Goal: Task Accomplishment & Management: Manage account settings

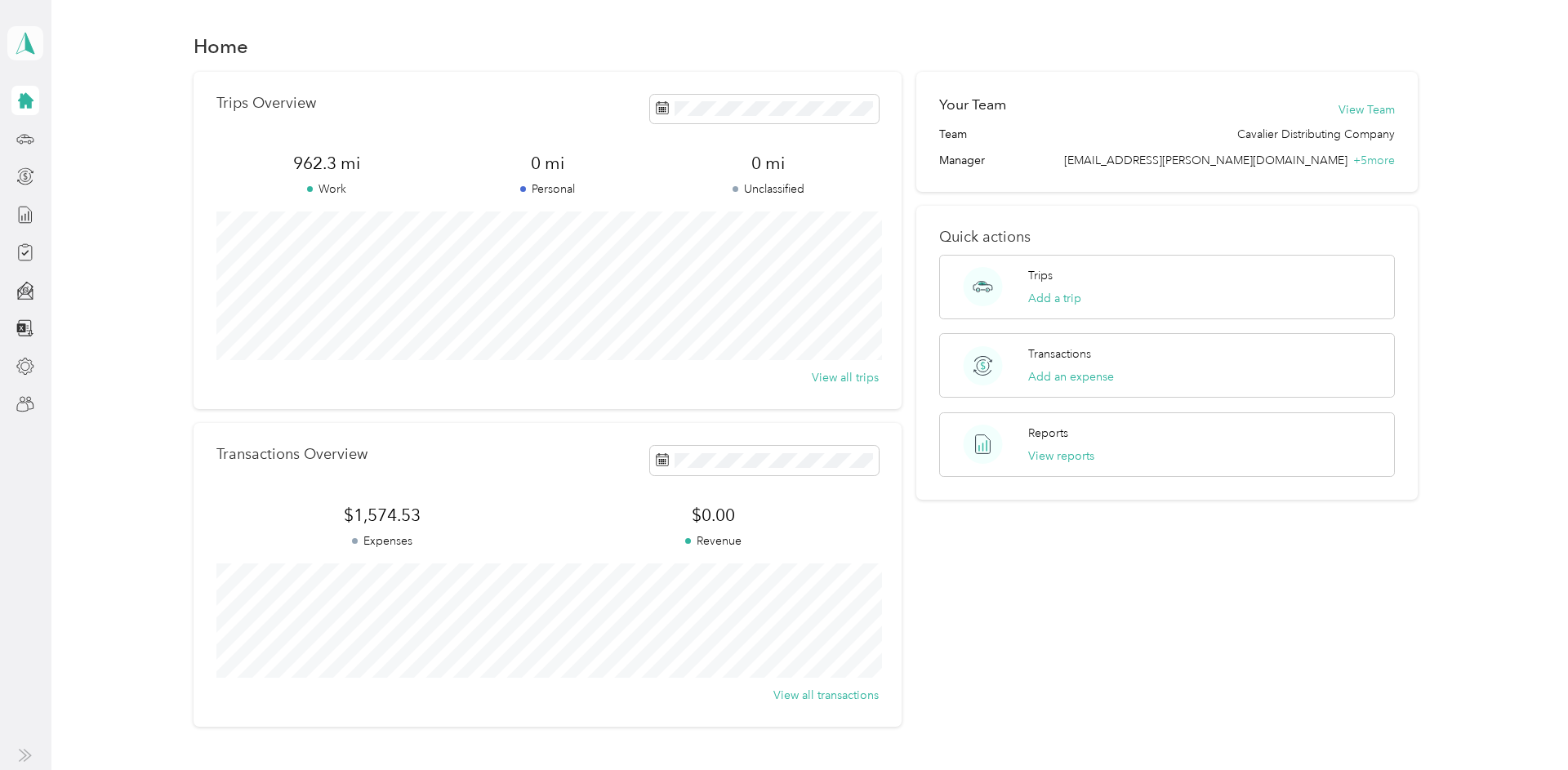
click at [30, 51] on polygon at bounding box center [30, 42] width 9 height 21
click at [51, 134] on div "Team dashboard" at bounding box center [65, 134] width 87 height 17
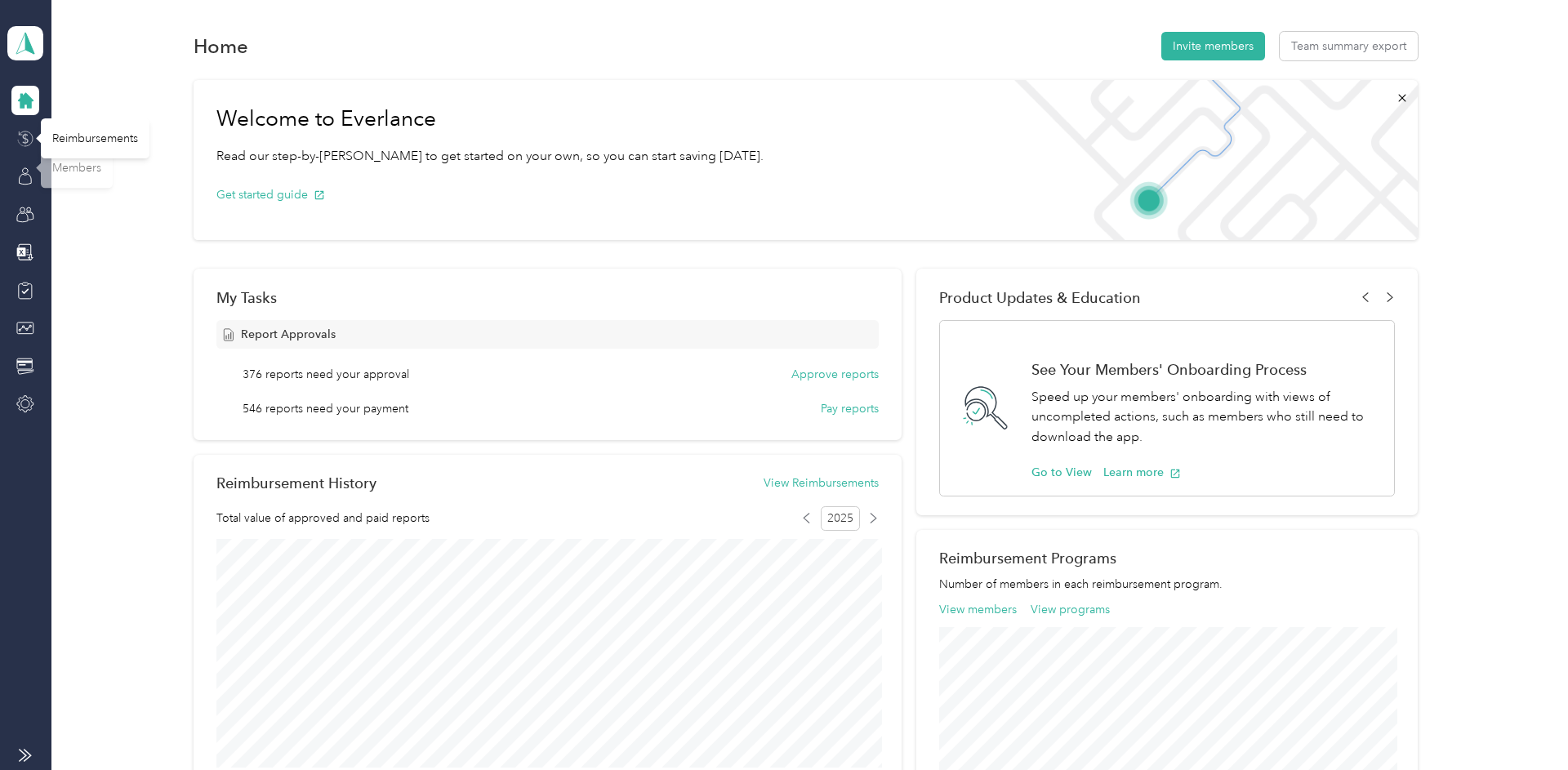
click at [25, 135] on icon at bounding box center [26, 139] width 18 height 18
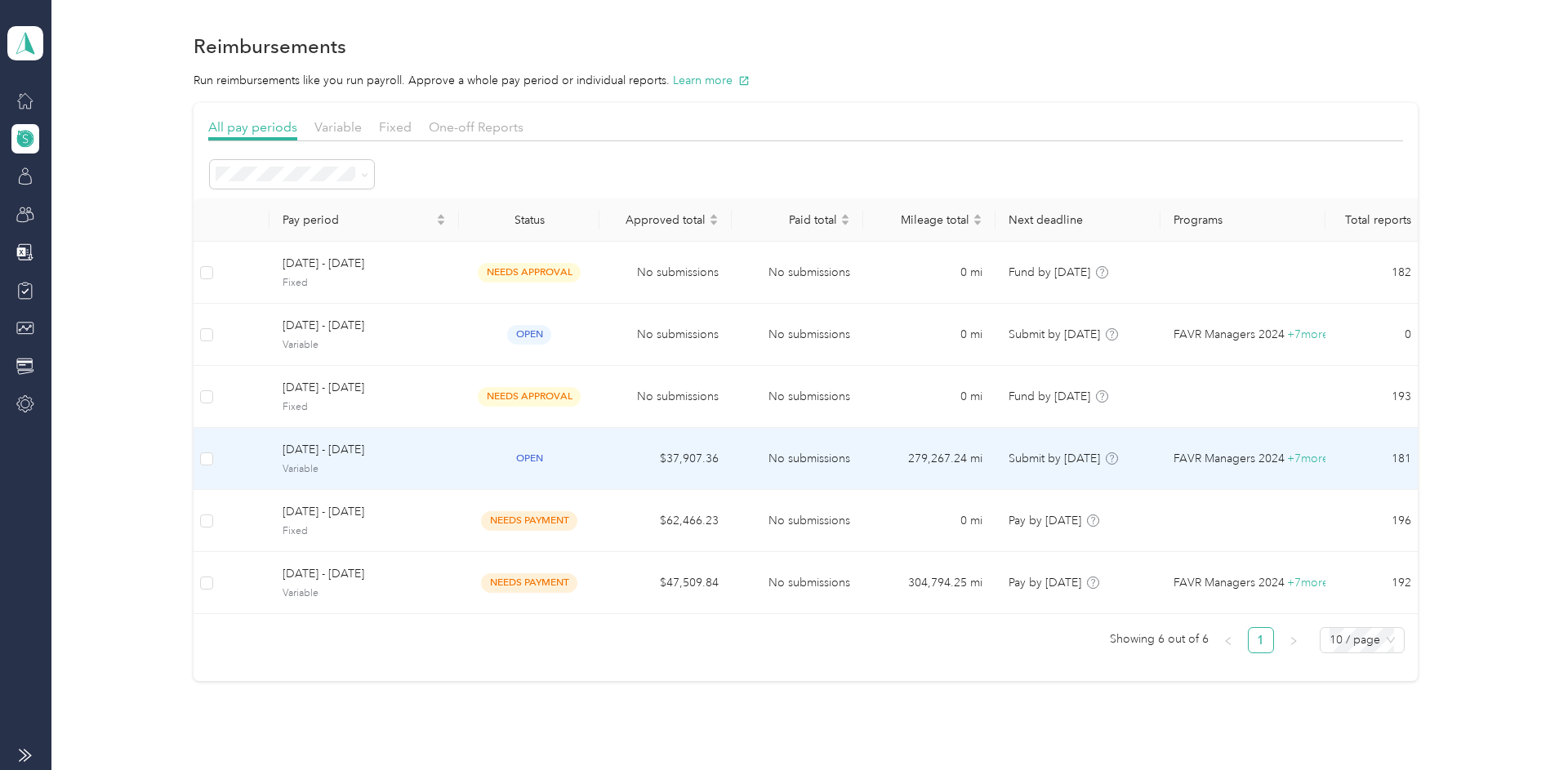
click at [309, 460] on div "[DATE] - [DATE] Variable" at bounding box center [364, 458] width 164 height 35
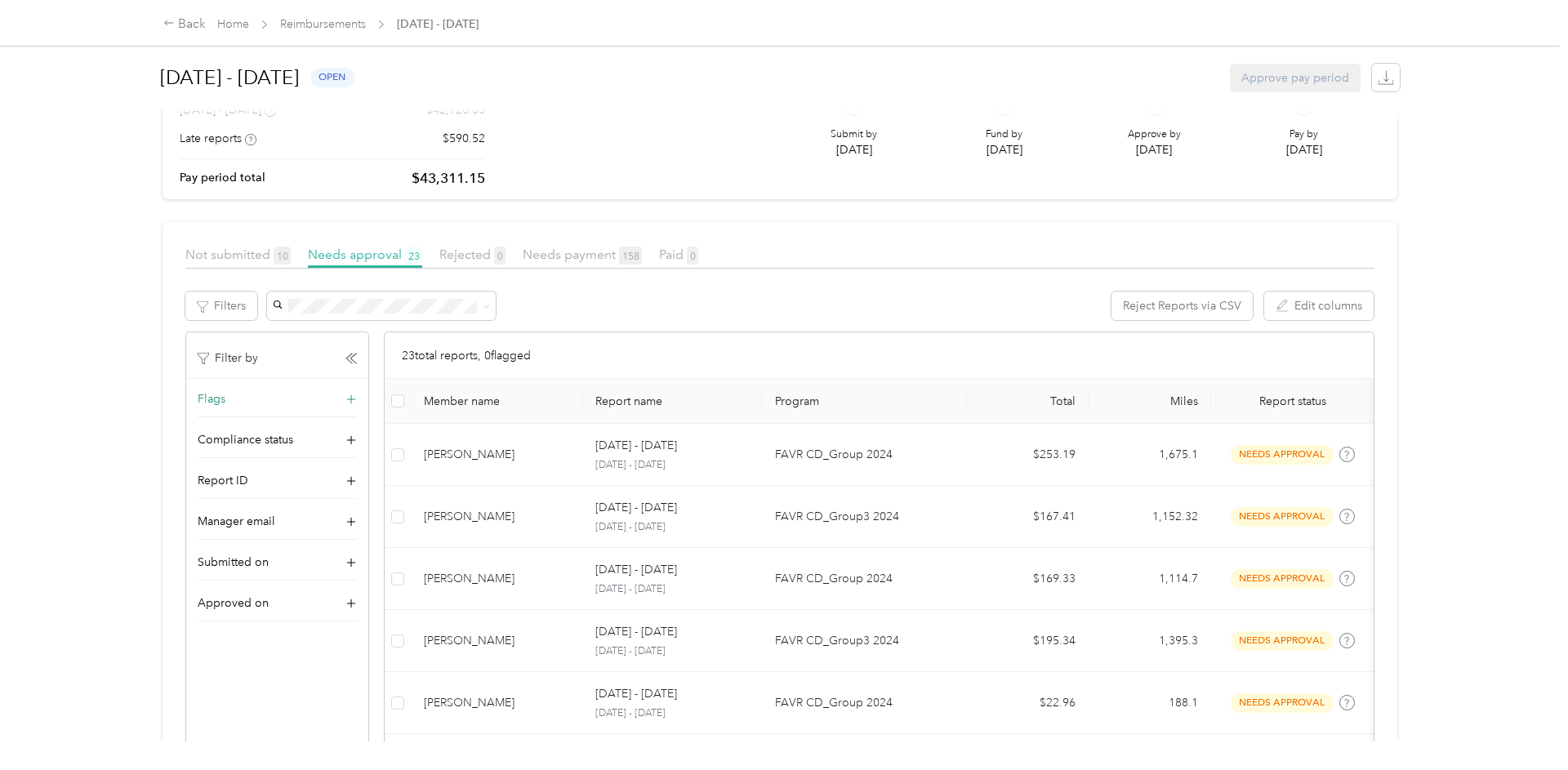
scroll to position [163, 0]
click at [354, 523] on icon at bounding box center [351, 519] width 17 height 17
click at [287, 561] on span at bounding box center [277, 551] width 159 height 28
click at [281, 577] on span "[PERSON_NAME]" at bounding box center [255, 582] width 91 height 14
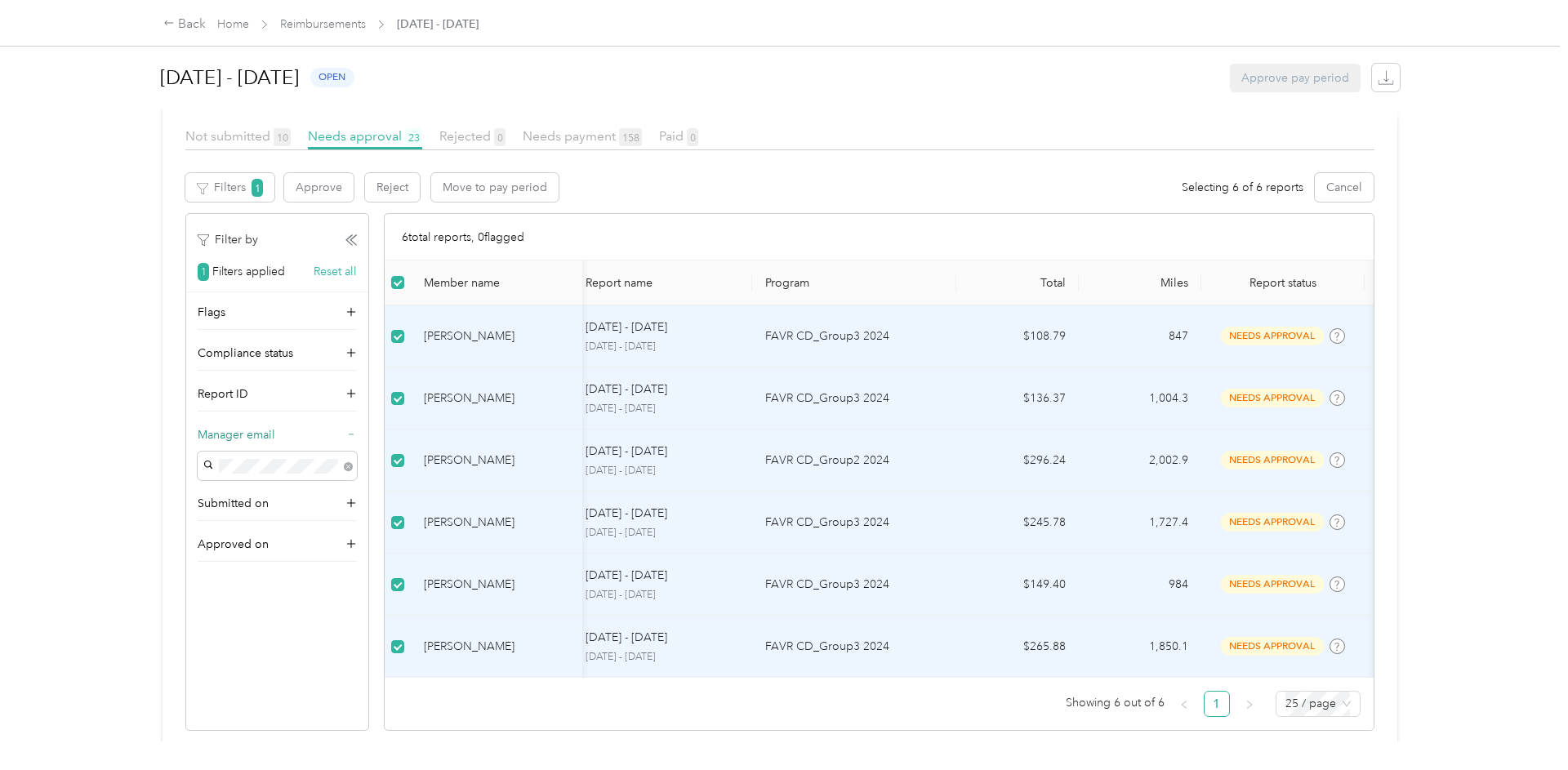
scroll to position [291, 0]
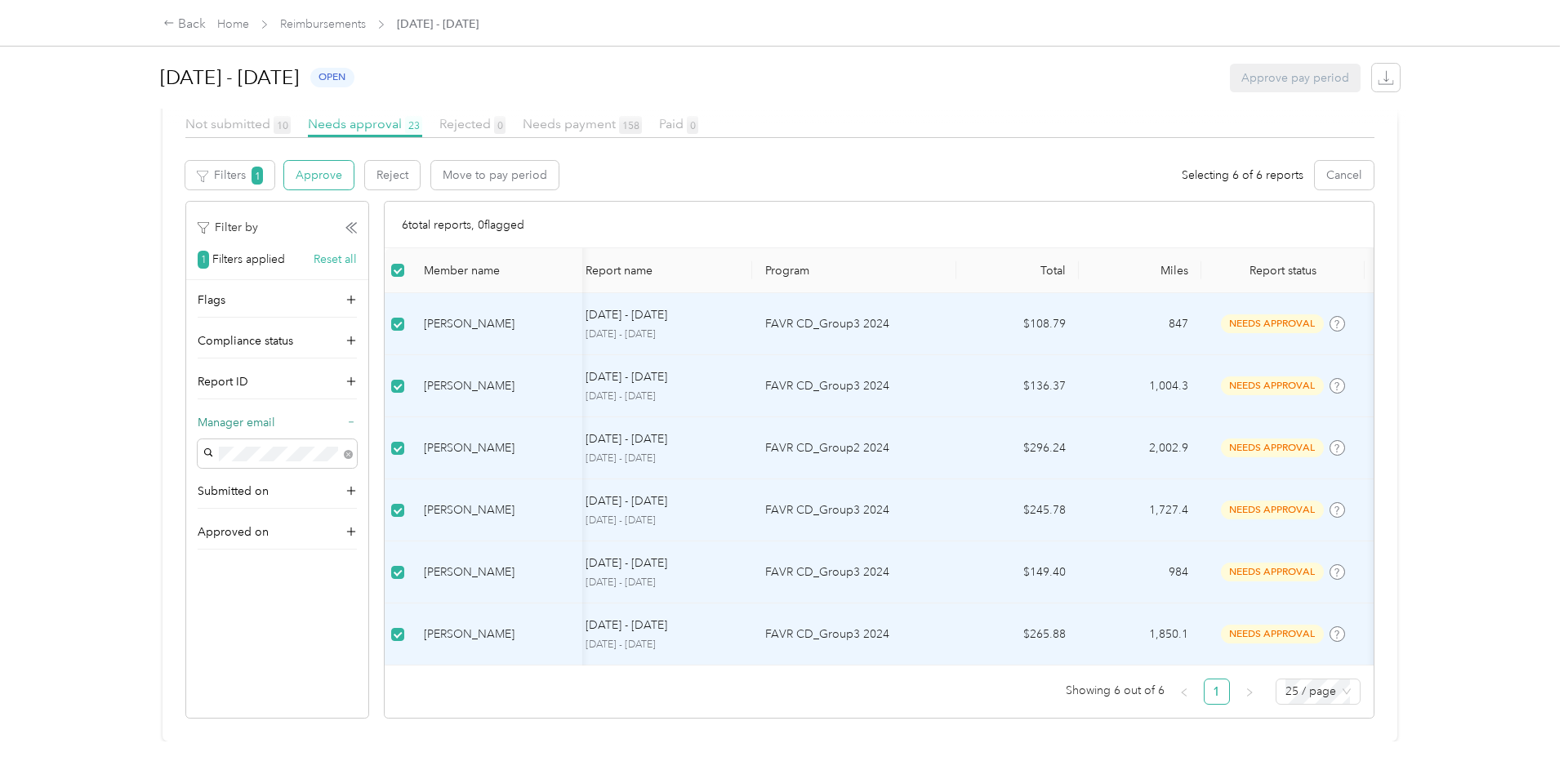
click at [301, 174] on button "Approve" at bounding box center [318, 175] width 69 height 28
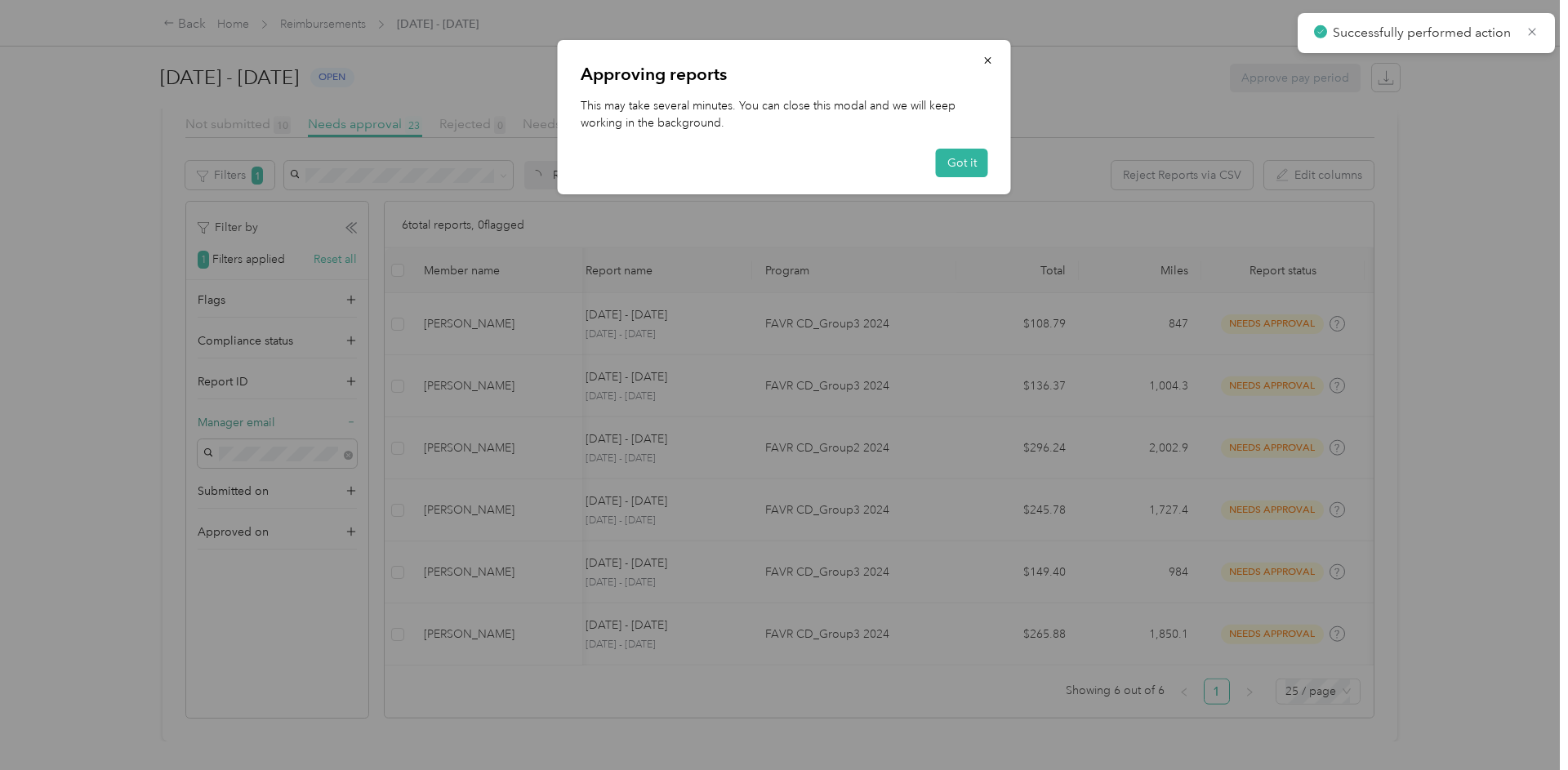
scroll to position [283, 0]
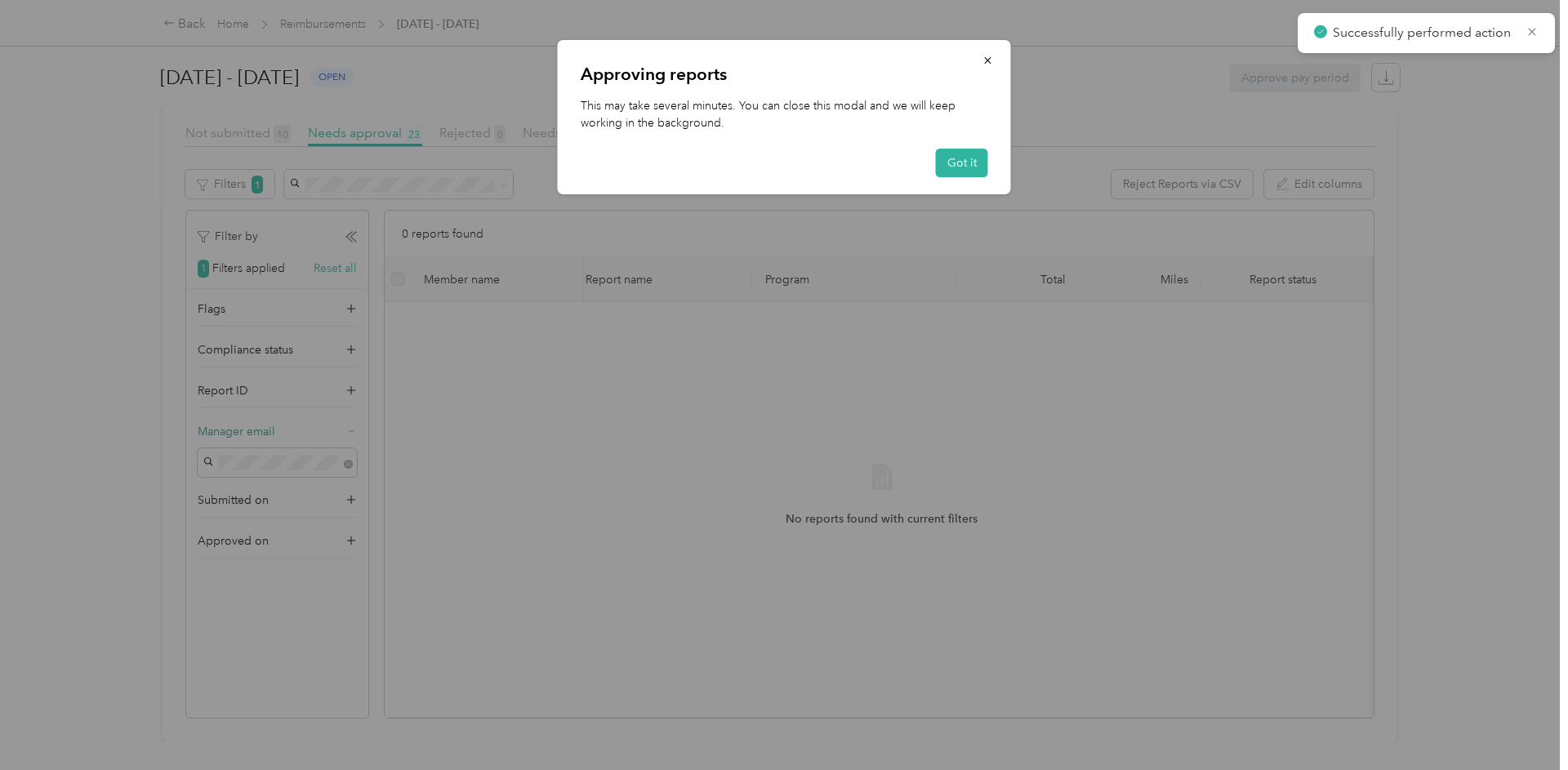
drag, startPoint x: 946, startPoint y: 167, endPoint x: 730, endPoint y: 184, distance: 216.7
click at [946, 167] on button "Got it" at bounding box center [961, 163] width 52 height 28
